Goal: Check status: Check status

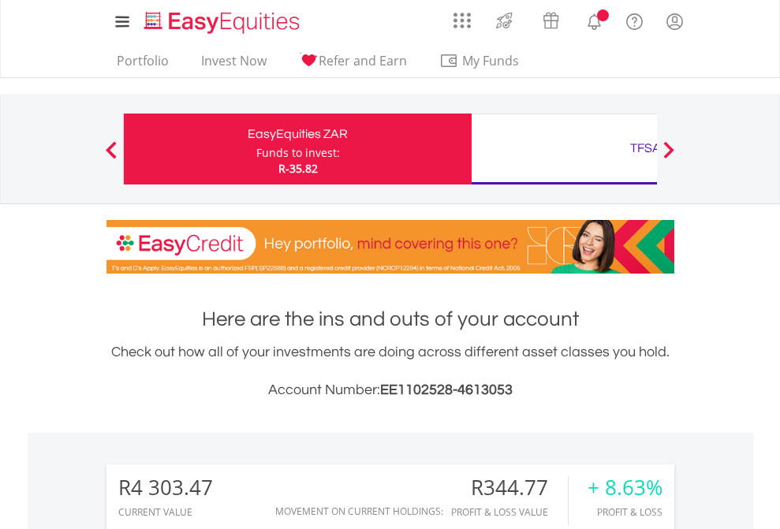
scroll to position [151, 247]
click at [256, 149] on div "Funds to invest:" at bounding box center [298, 153] width 84 height 16
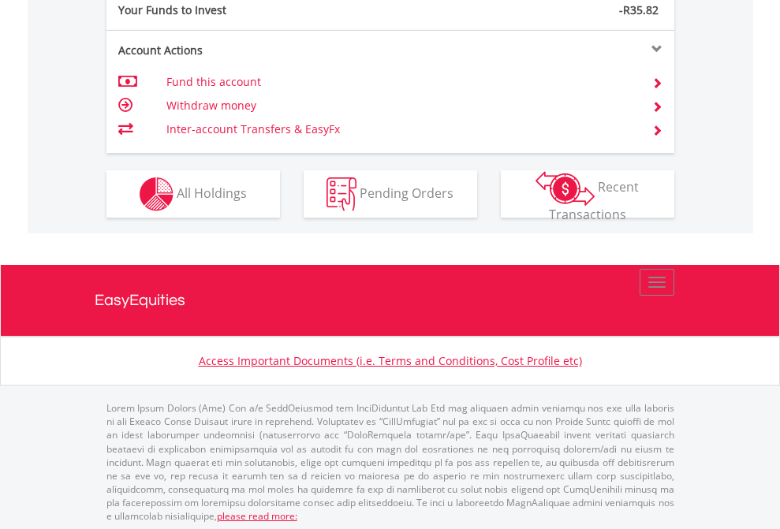
scroll to position [1574, 0]
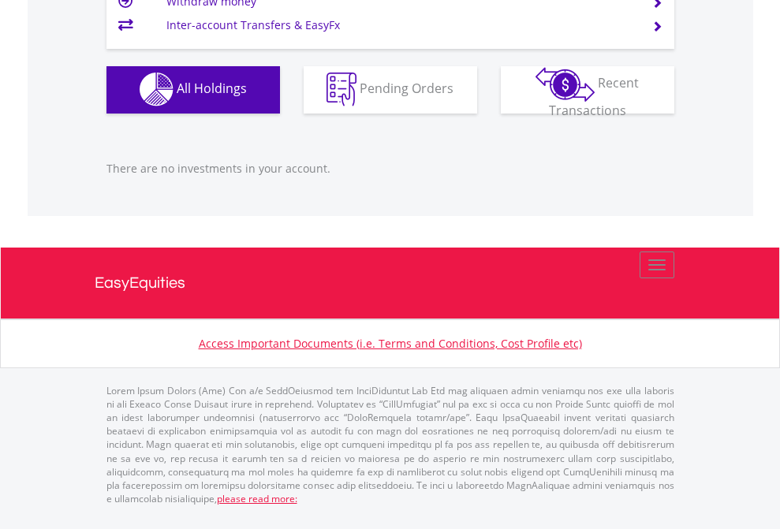
scroll to position [151, 247]
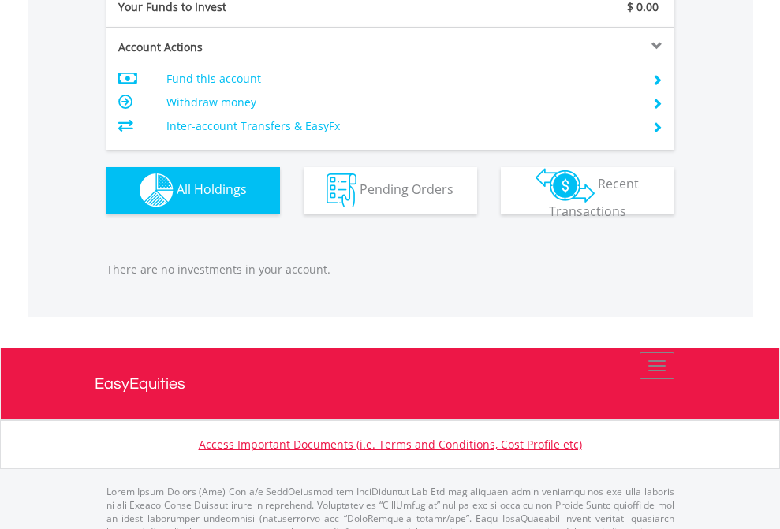
scroll to position [1561, 0]
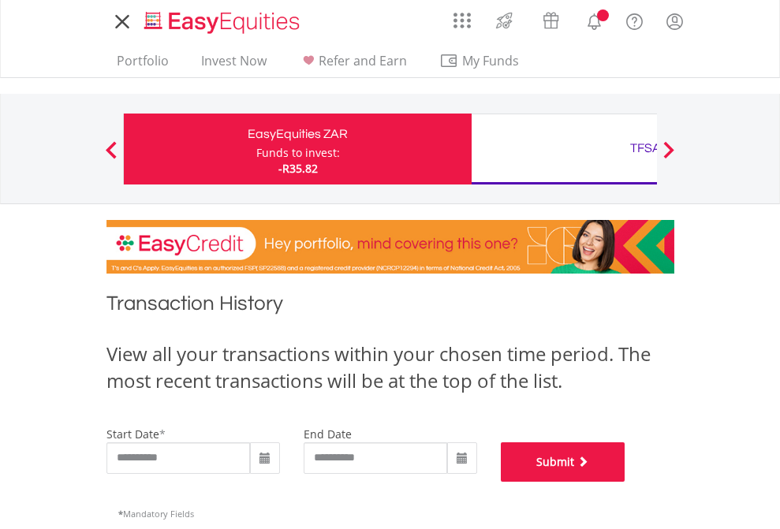
click at [625, 482] on button "Submit" at bounding box center [562, 461] width 125 height 39
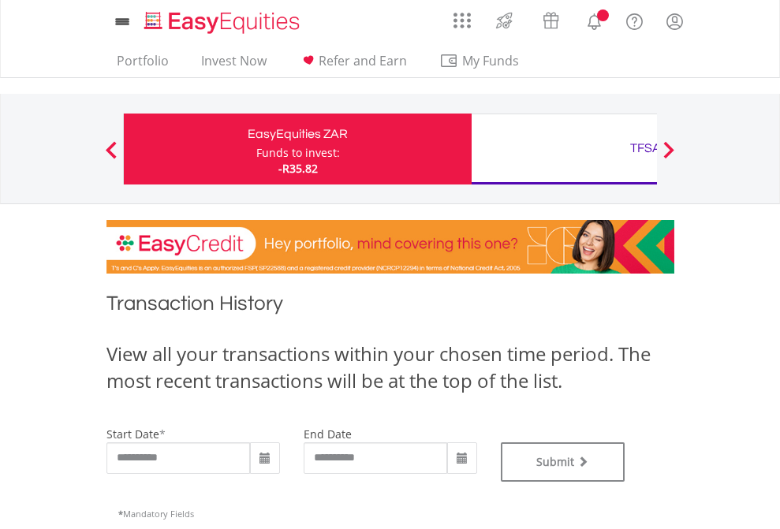
click at [564, 149] on div "TFSA" at bounding box center [645, 148] width 329 height 22
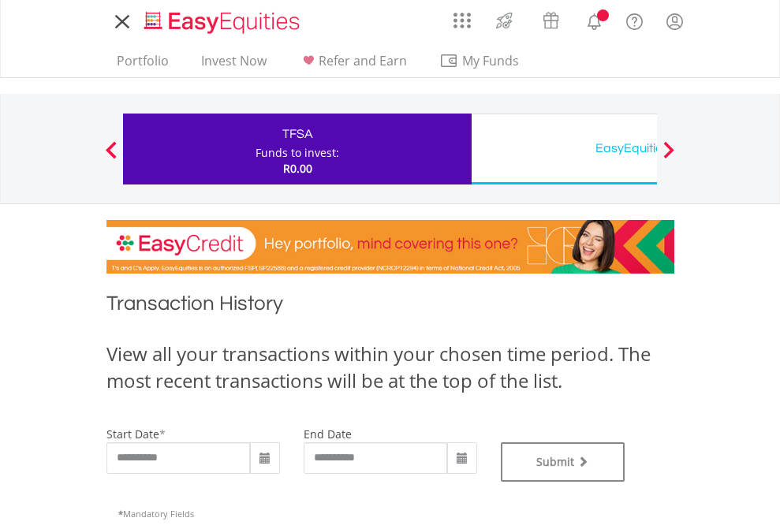
type input "**********"
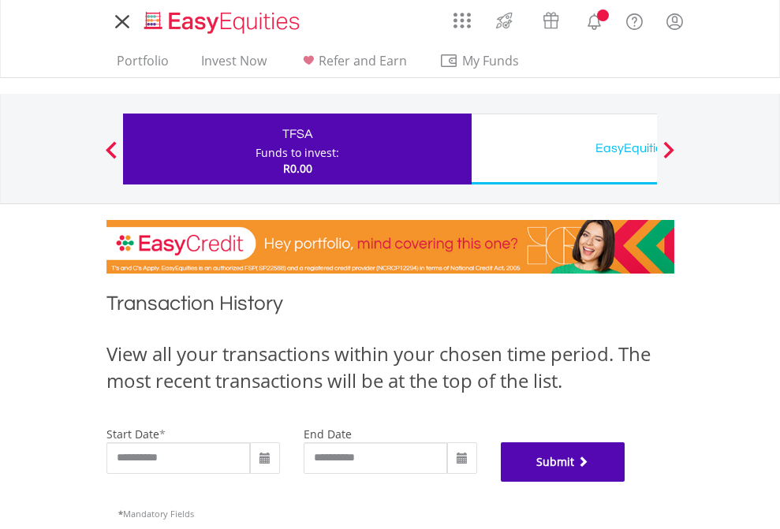
click at [625, 482] on button "Submit" at bounding box center [562, 461] width 125 height 39
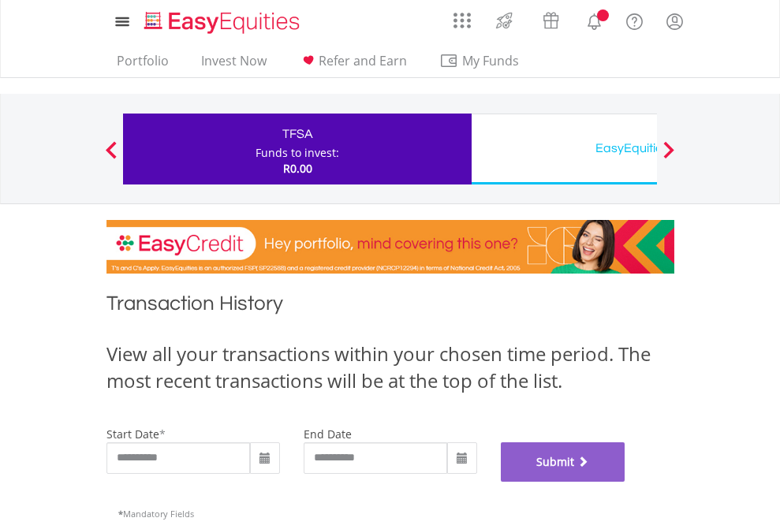
scroll to position [639, 0]
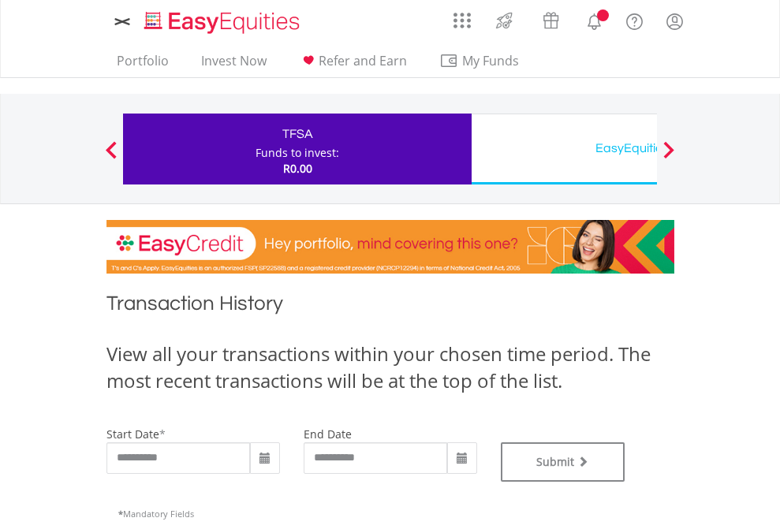
click at [564, 149] on div "EasyEquities USD" at bounding box center [645, 148] width 329 height 22
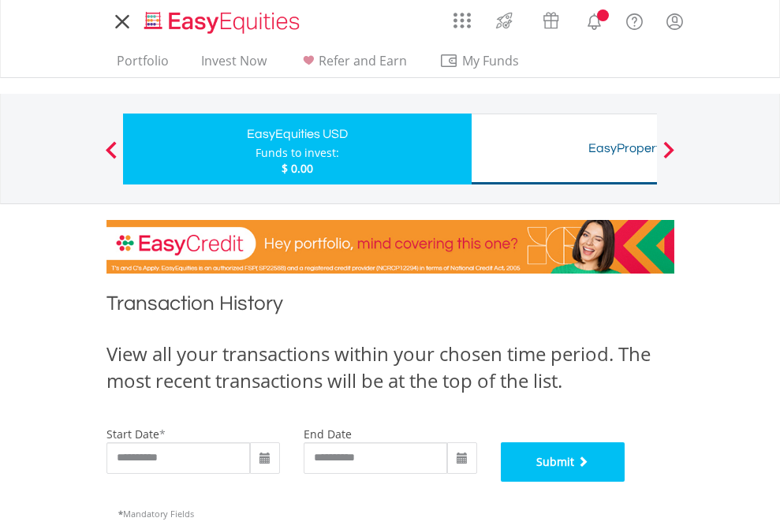
click at [625, 482] on button "Submit" at bounding box center [562, 461] width 125 height 39
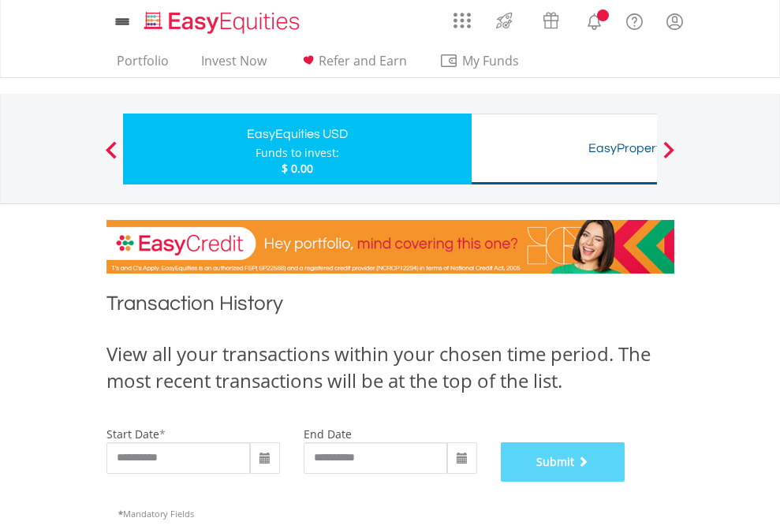
scroll to position [639, 0]
